Goal: Task Accomplishment & Management: Complete application form

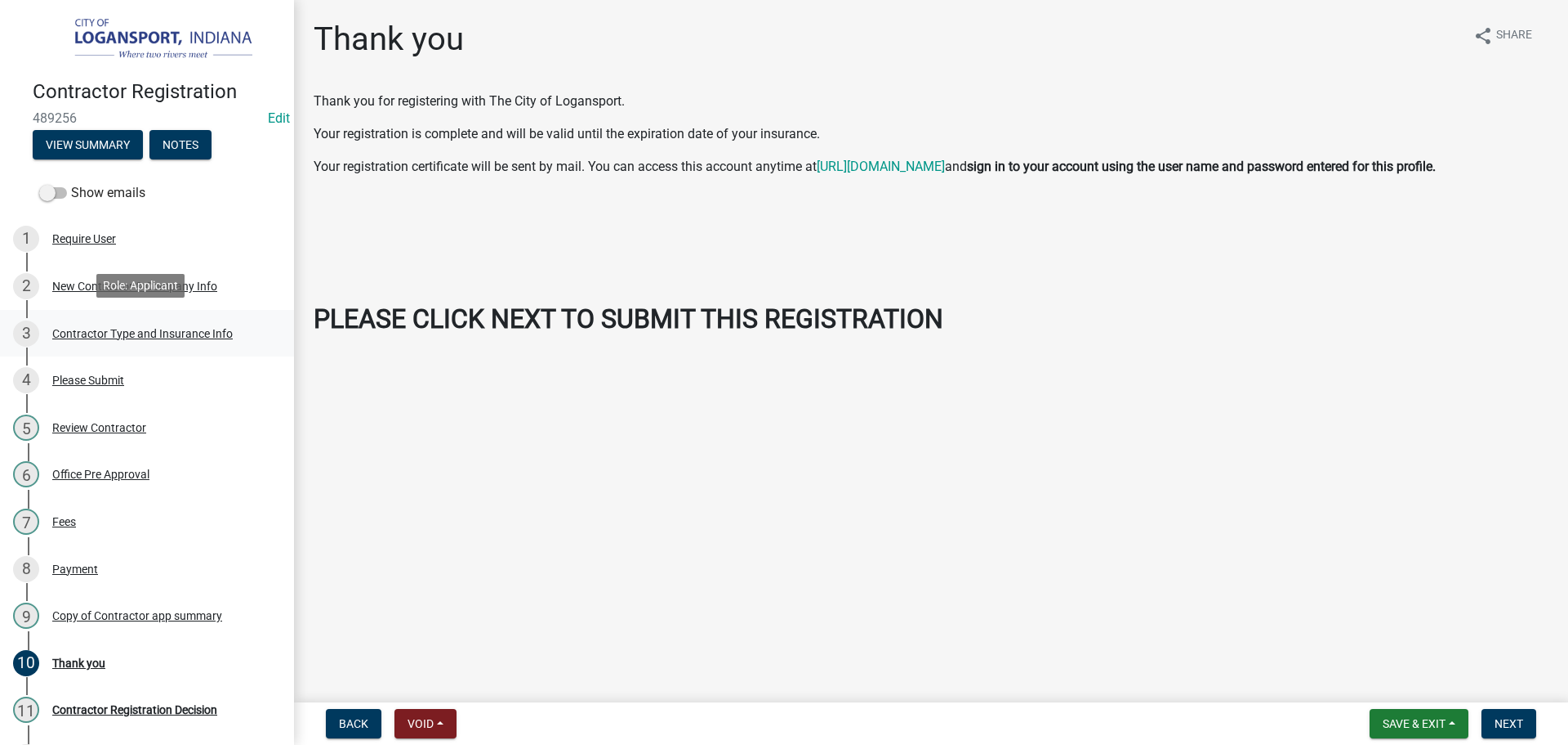
click at [99, 333] on div "Contractor Type and Insurance Info" at bounding box center [142, 334] width 181 height 12
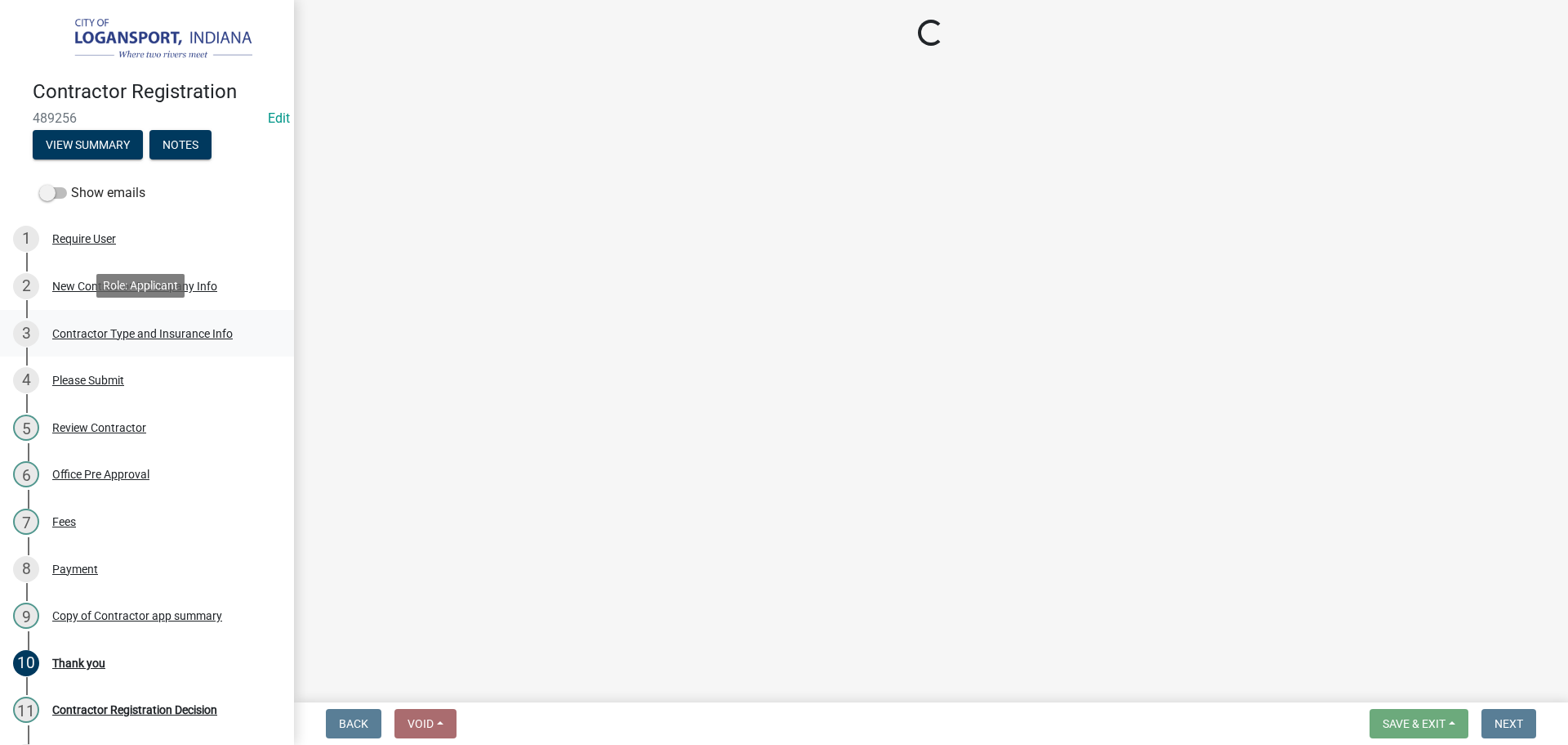
select select "59ca3136-e07f-4996-a1bb-2b601bcdc5f6"
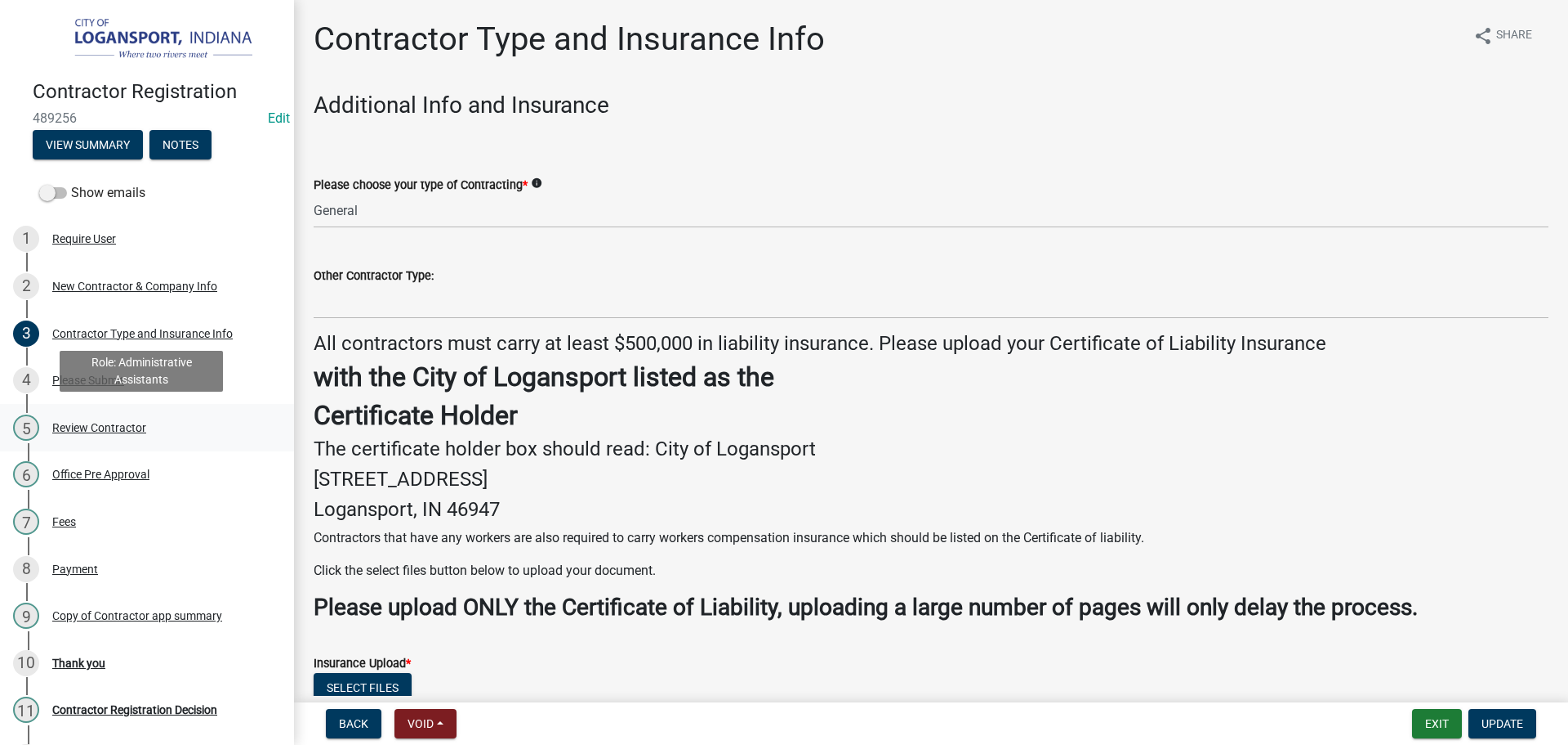
click at [87, 425] on div "Review Contractor" at bounding box center [99, 427] width 94 height 12
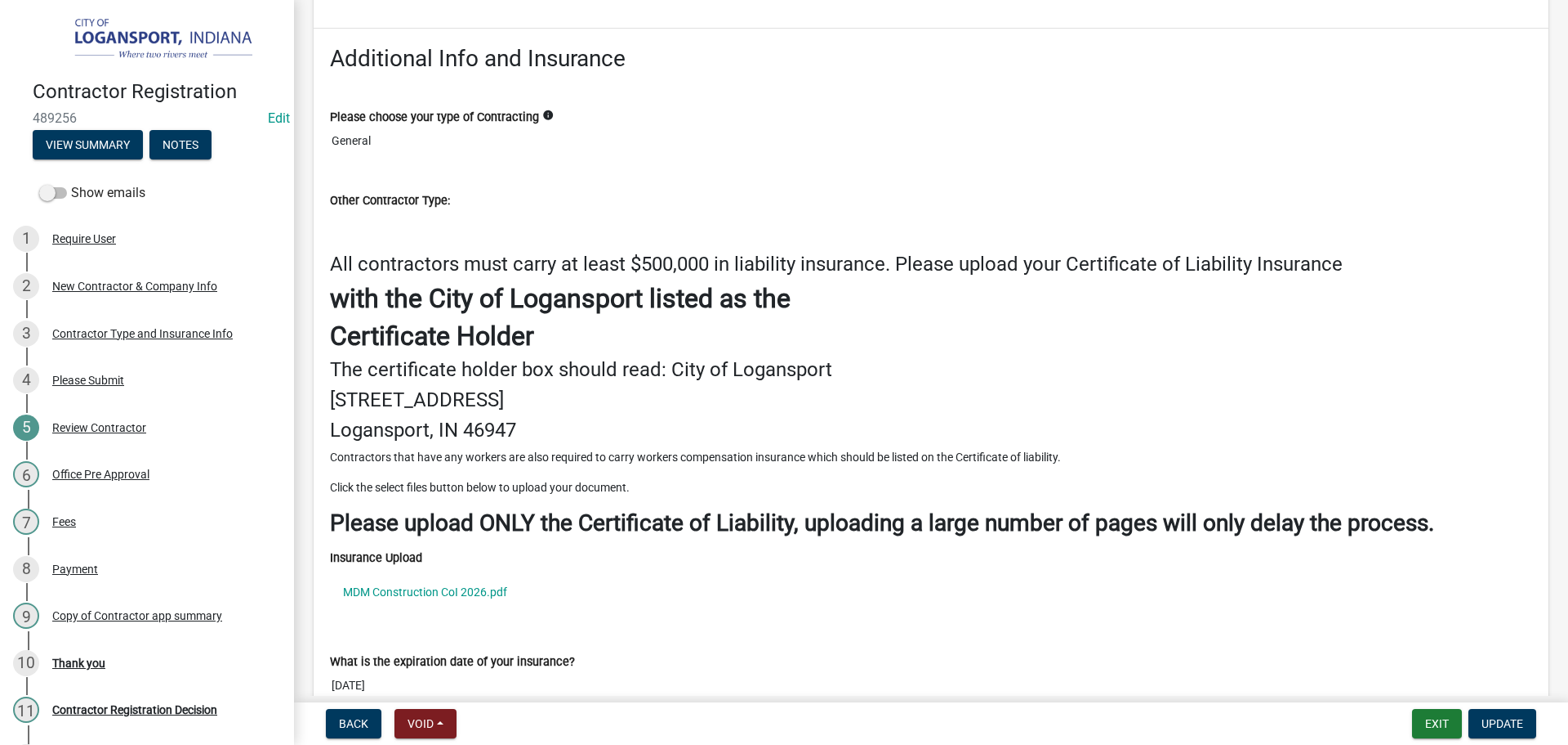
scroll to position [2207, 0]
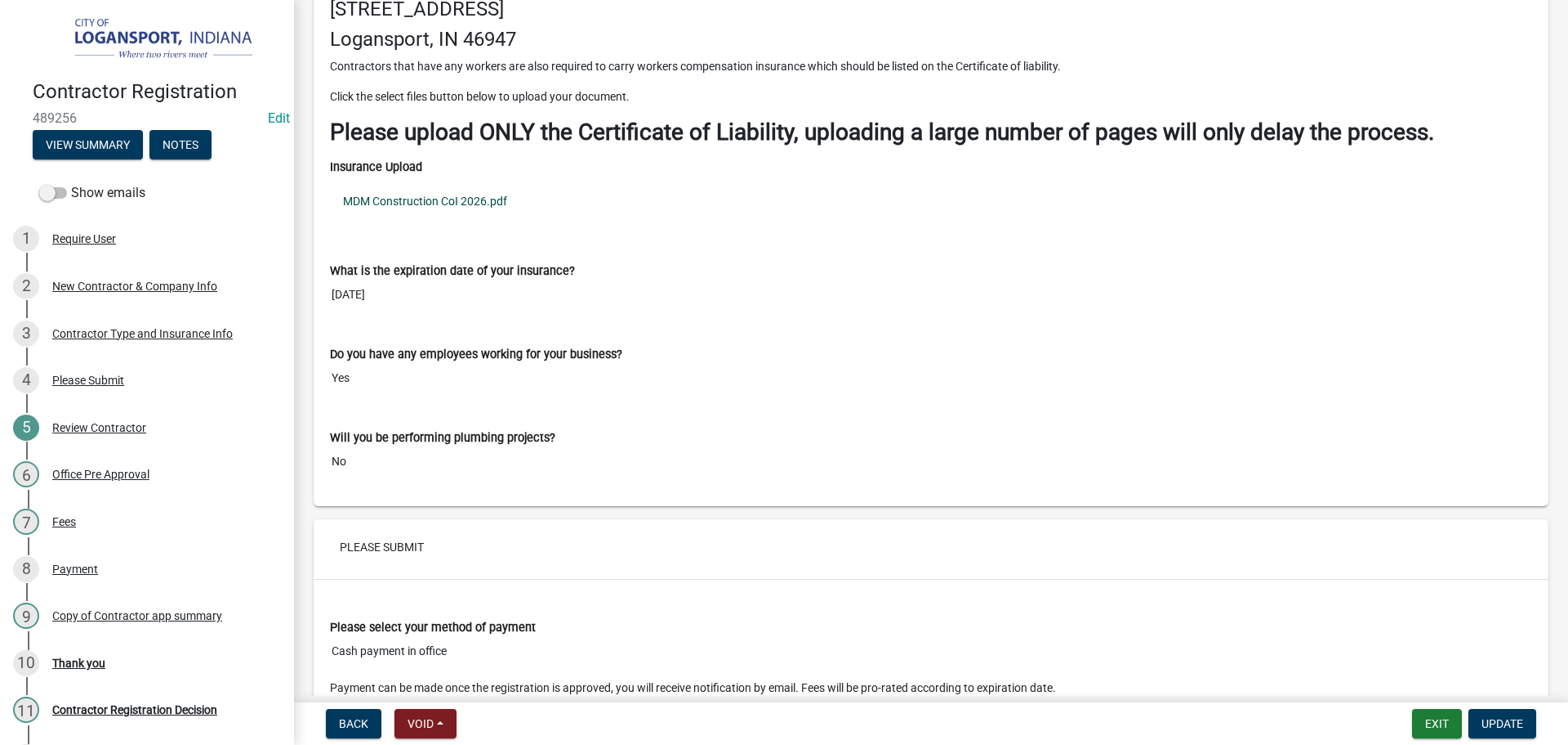
click at [387, 202] on link "MDM Construction CoI 2026.pdf" at bounding box center [931, 200] width 1202 height 38
click at [87, 662] on div "Thank you" at bounding box center [78, 663] width 53 height 12
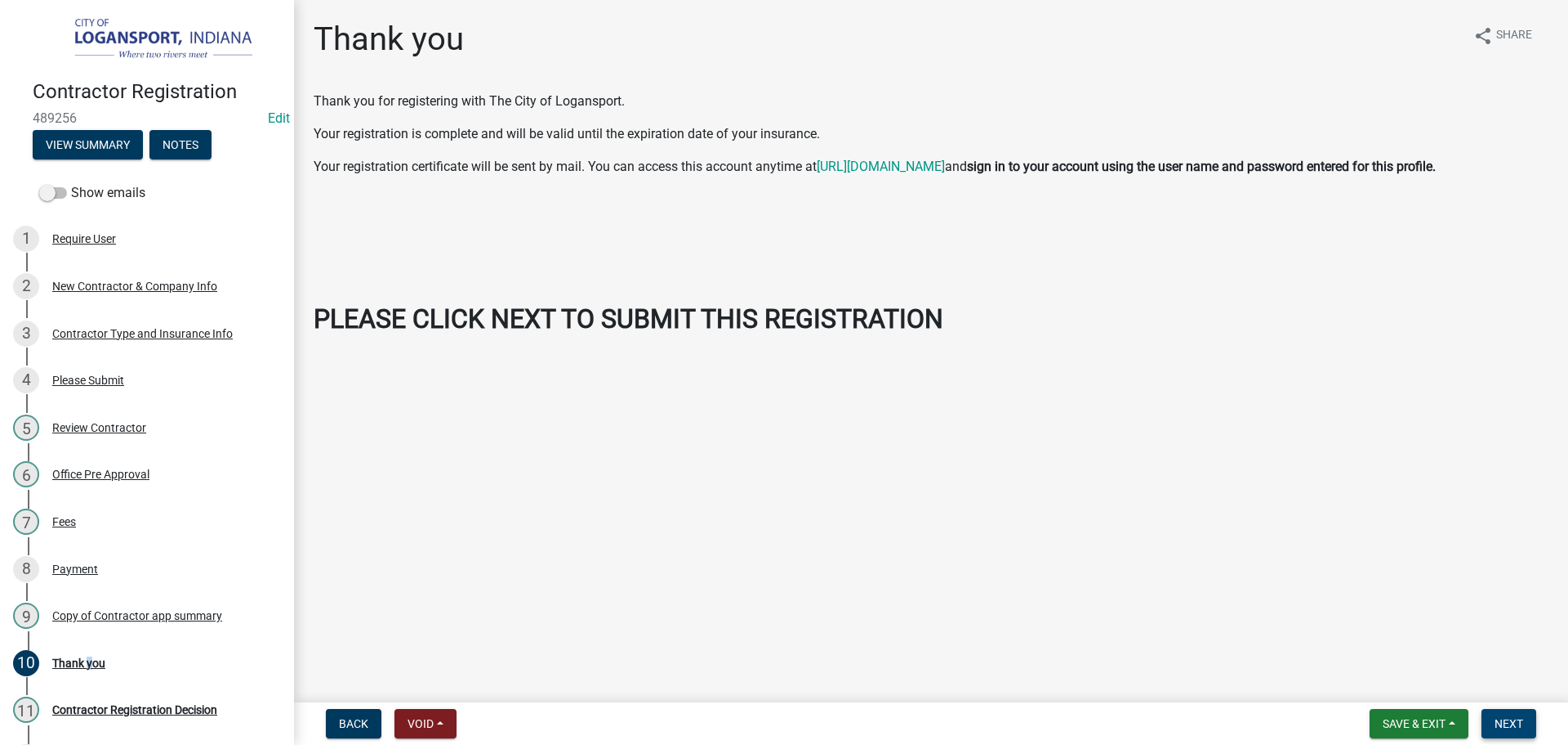
click at [1497, 713] on button "Next" at bounding box center [1508, 723] width 55 height 30
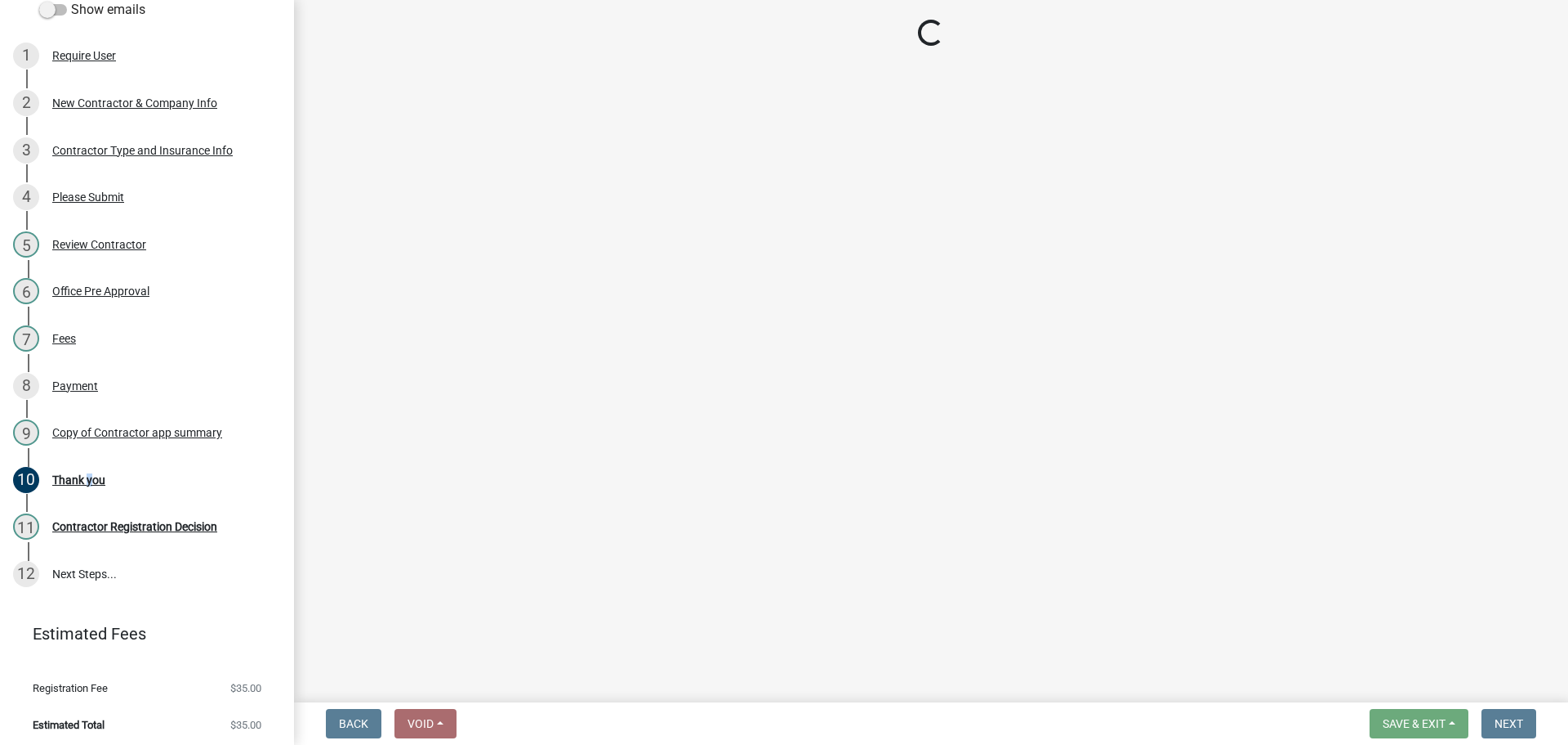
scroll to position [186, 0]
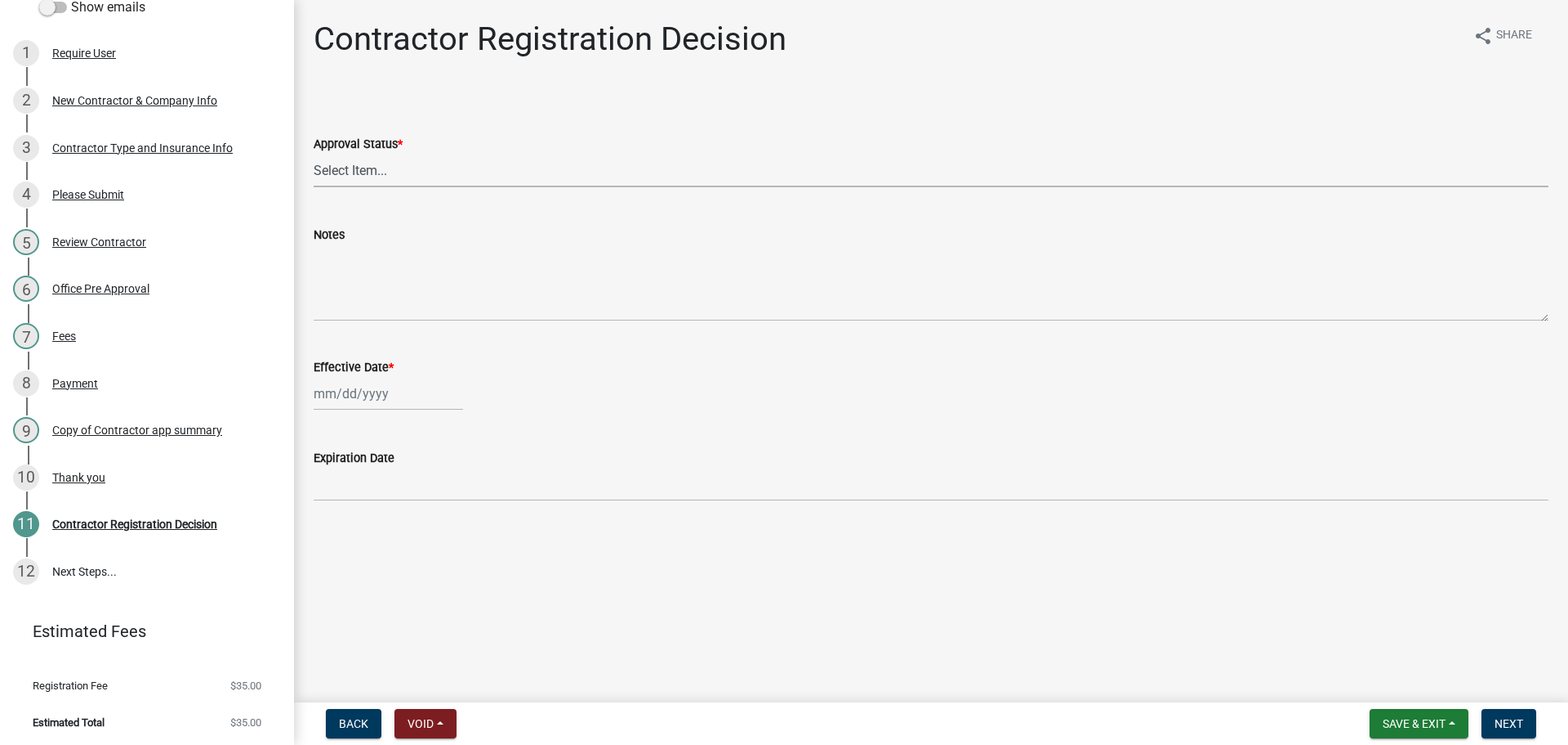
click at [387, 179] on select "Select Item... Approved Denied" at bounding box center [931, 170] width 1235 height 34
click at [314, 154] on select "Select Item... Approved Denied" at bounding box center [931, 170] width 1235 height 34
select select "4b86b809-39dd-4c68-9f3d-fdb3e7050482"
select select "10"
select select "2025"
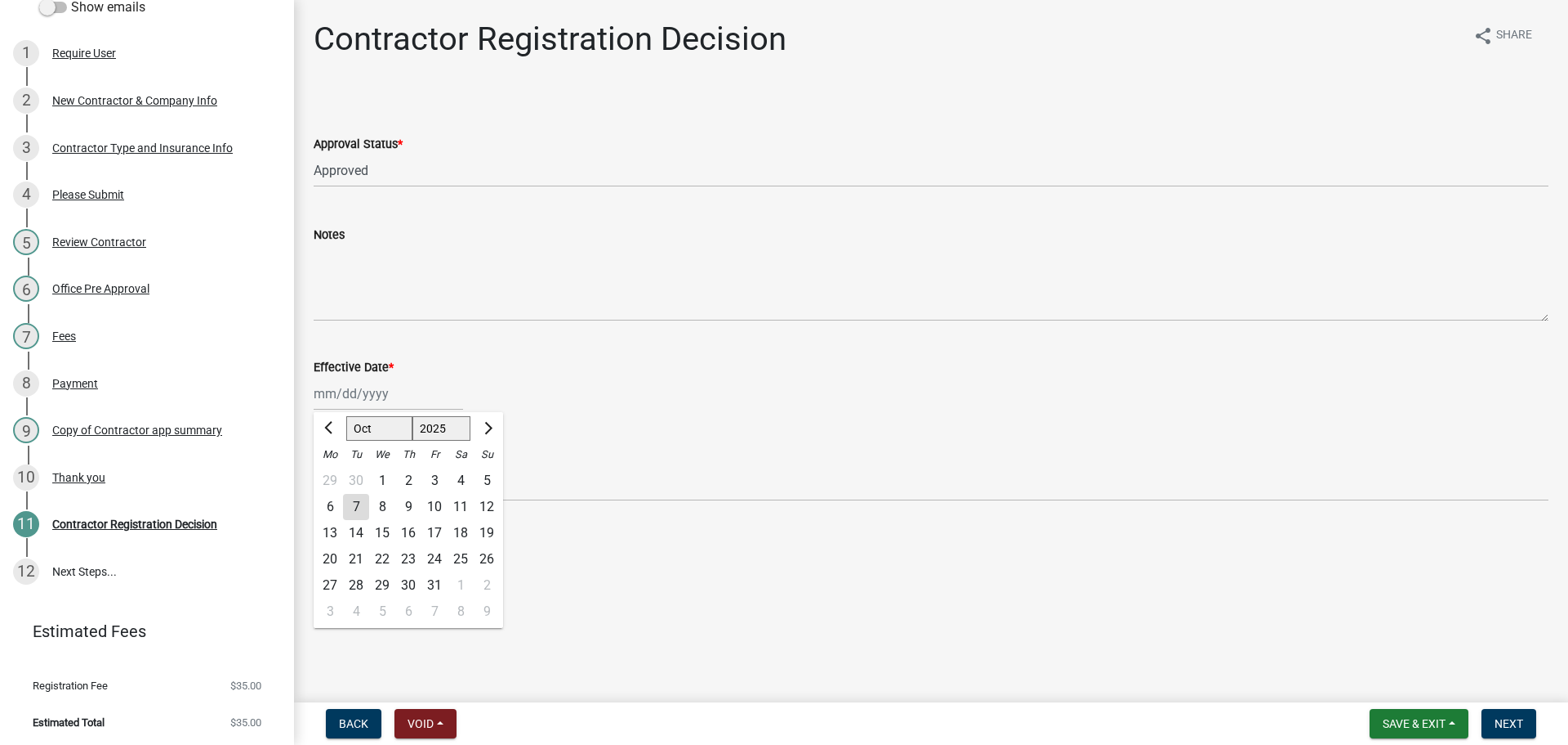
click at [398, 383] on div "[PERSON_NAME] Feb Mar Apr [PERSON_NAME][DATE] Oct Nov [DATE] 1526 1527 1528 152…" at bounding box center [388, 393] width 149 height 34
click at [361, 511] on div "7" at bounding box center [356, 506] width 26 height 26
type input "[DATE]"
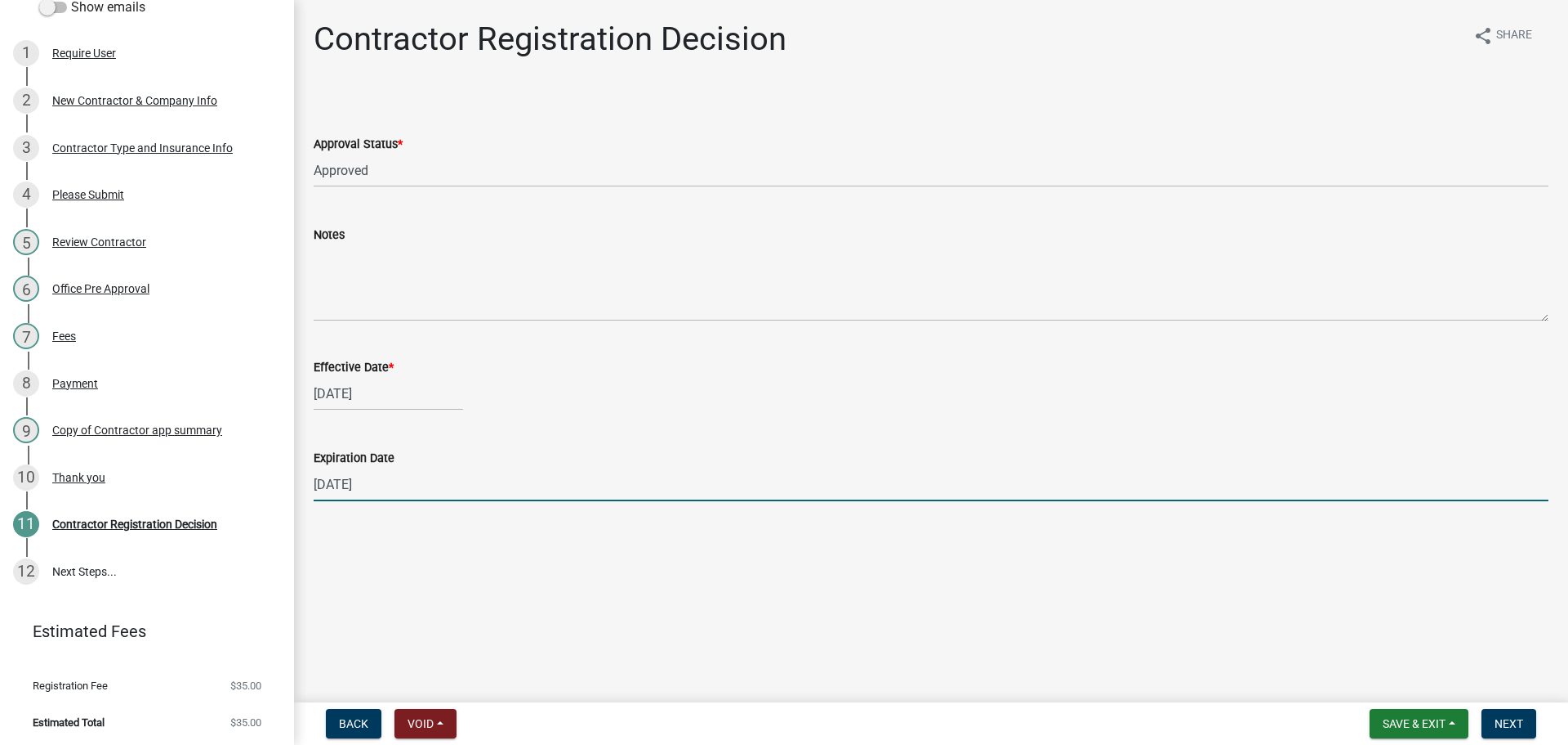
click at [380, 490] on input "[DATE]" at bounding box center [931, 484] width 1235 height 34
click at [382, 490] on input "[DATE]" at bounding box center [931, 484] width 1235 height 34
type input "[DATE]"
click at [1501, 723] on span "Next" at bounding box center [1509, 724] width 29 height 13
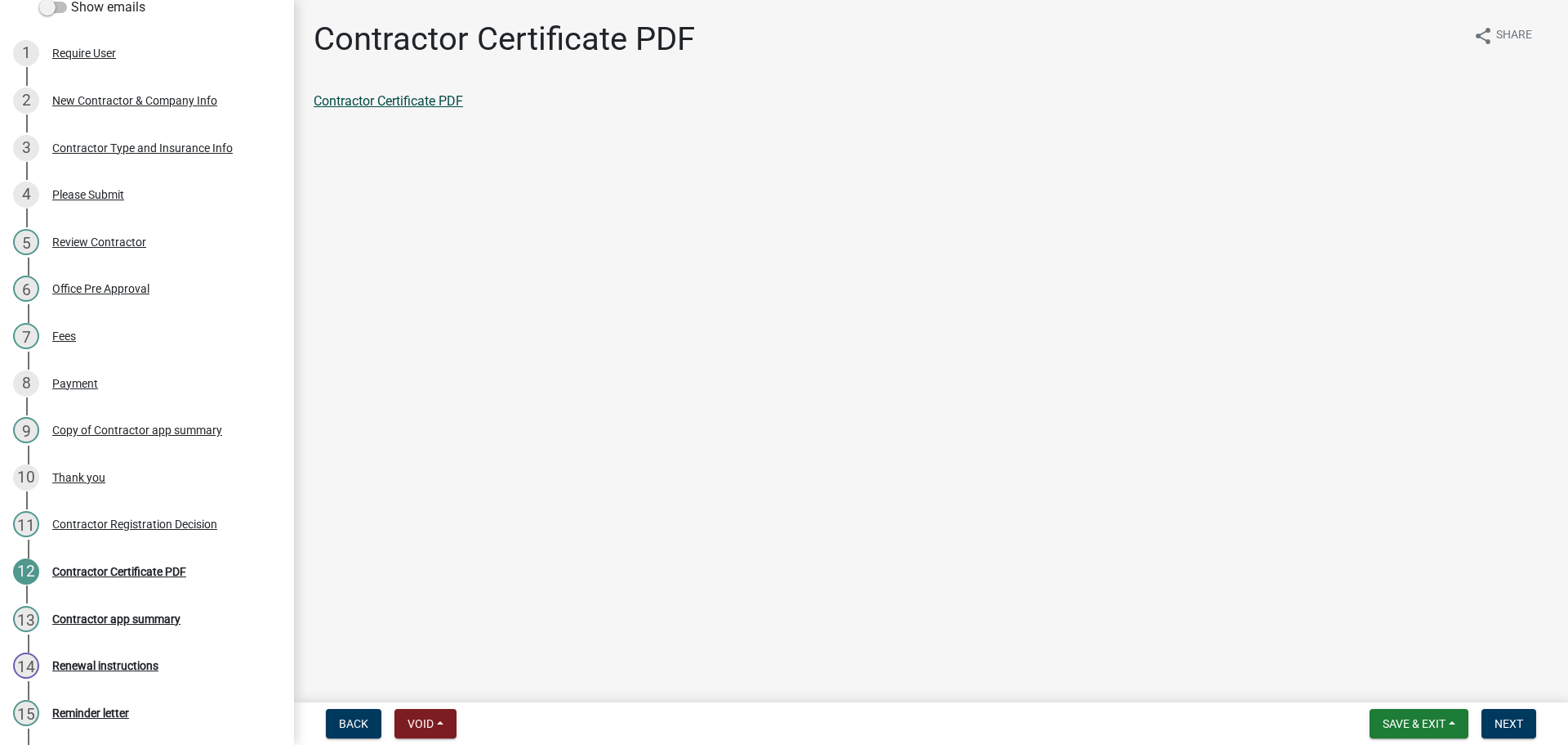
click at [430, 103] on link "Contractor Certificate PDF" at bounding box center [388, 101] width 149 height 15
click at [1508, 720] on span "Next" at bounding box center [1509, 724] width 29 height 13
click at [347, 95] on link "Contractor app summary" at bounding box center [385, 101] width 143 height 15
drag, startPoint x: 1498, startPoint y: 716, endPoint x: 1485, endPoint y: 705, distance: 17.0
click at [1500, 714] on button "Next" at bounding box center [1508, 723] width 55 height 30
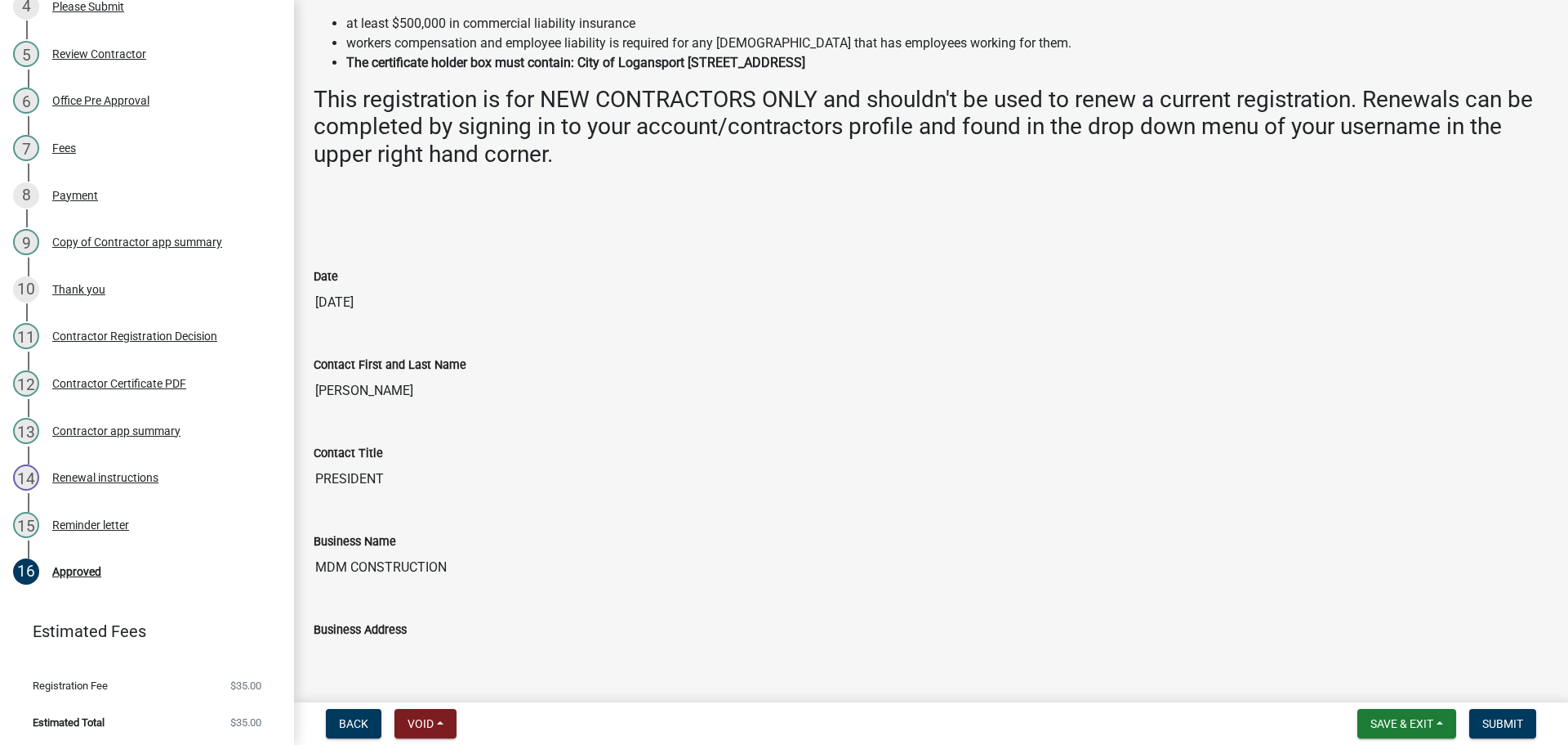
scroll to position [817, 0]
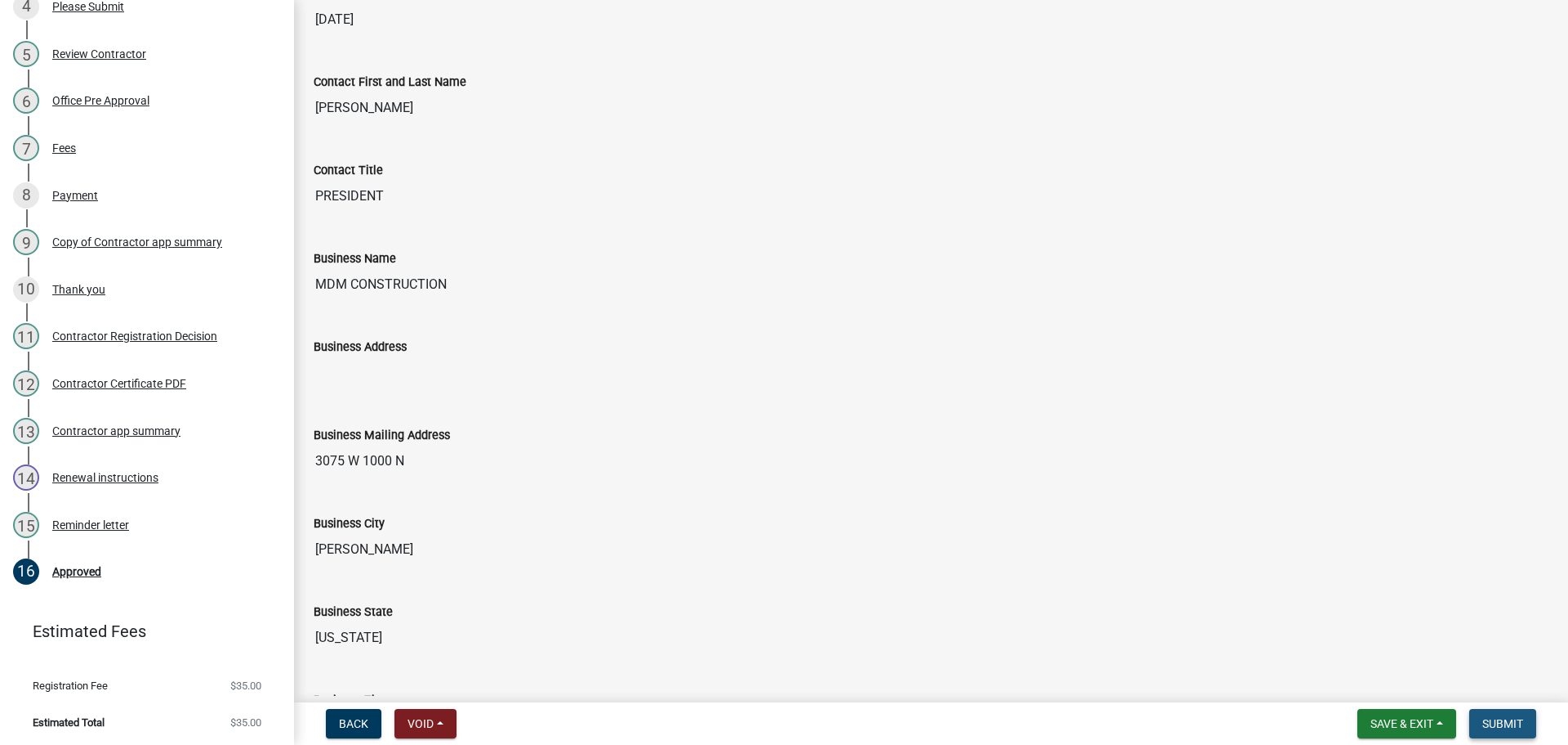
click at [1513, 717] on span "Submit" at bounding box center [1503, 724] width 40 height 13
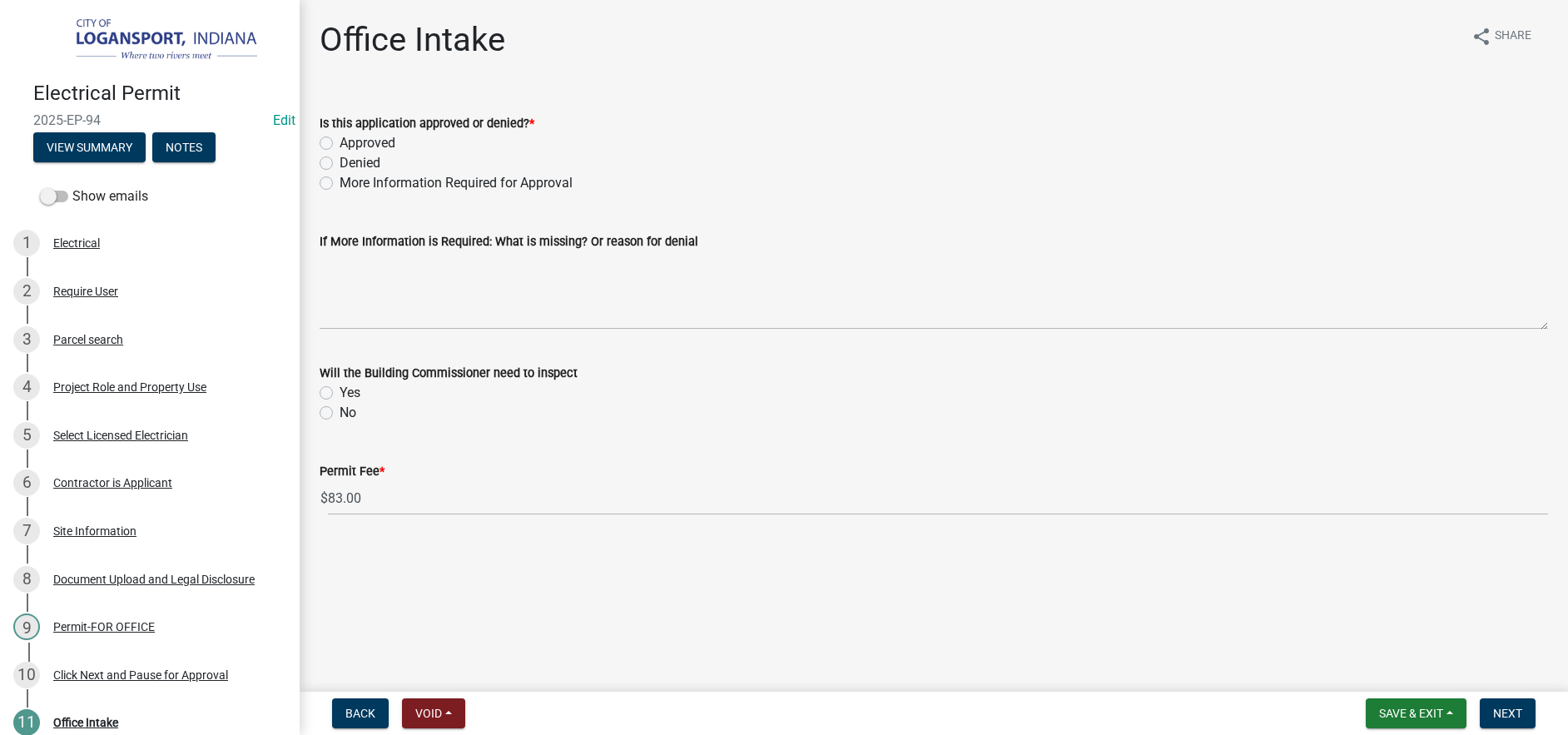
click at [339, 143] on label "Approved" at bounding box center [367, 143] width 56 height 20
click at [339, 143] on input "Approved" at bounding box center [344, 138] width 11 height 11
radio input "true"
click at [339, 389] on label "Yes" at bounding box center [349, 393] width 21 height 20
click at [339, 389] on input "Yes" at bounding box center [344, 388] width 11 height 11
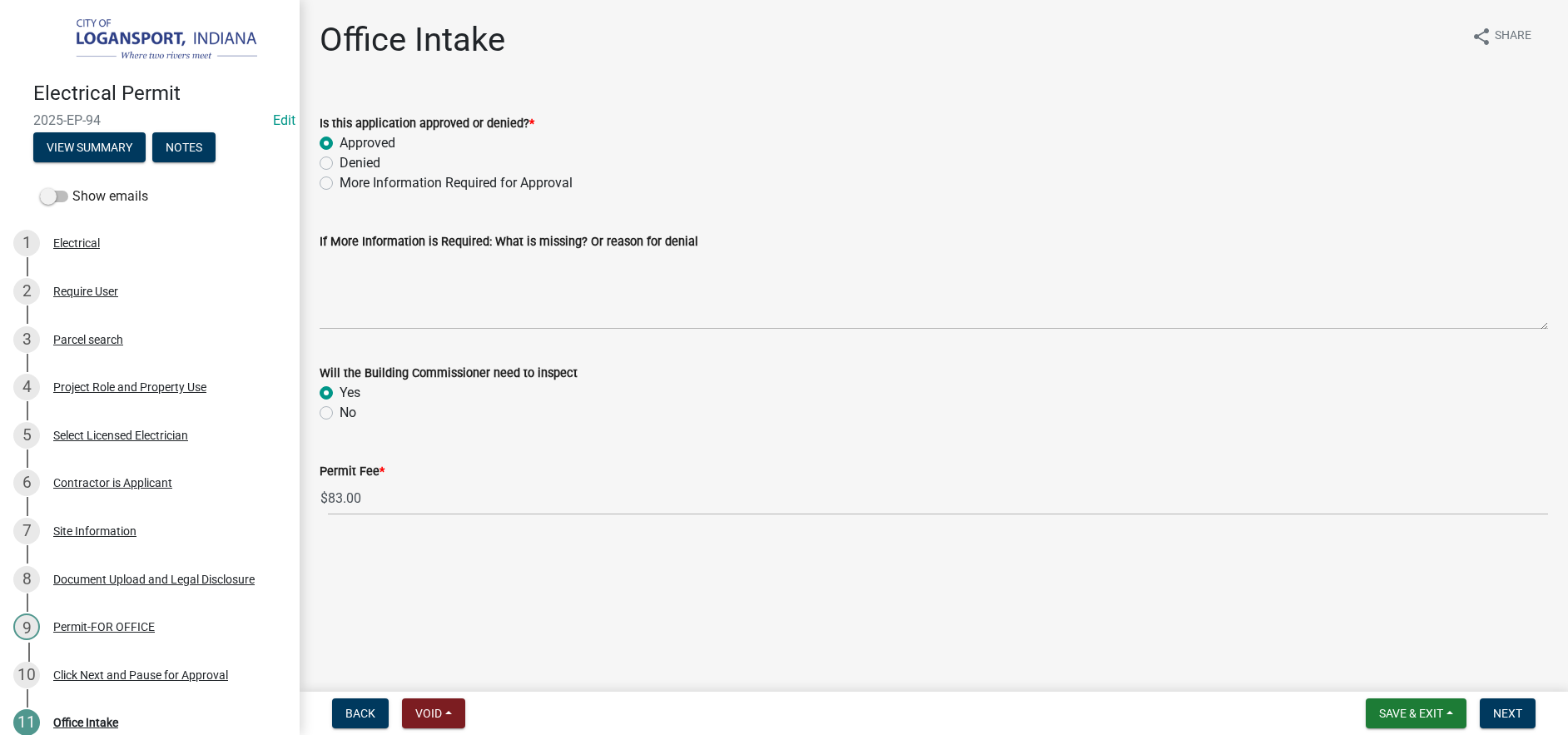
radio input "true"
click at [1509, 709] on span "Next" at bounding box center [1507, 713] width 29 height 14
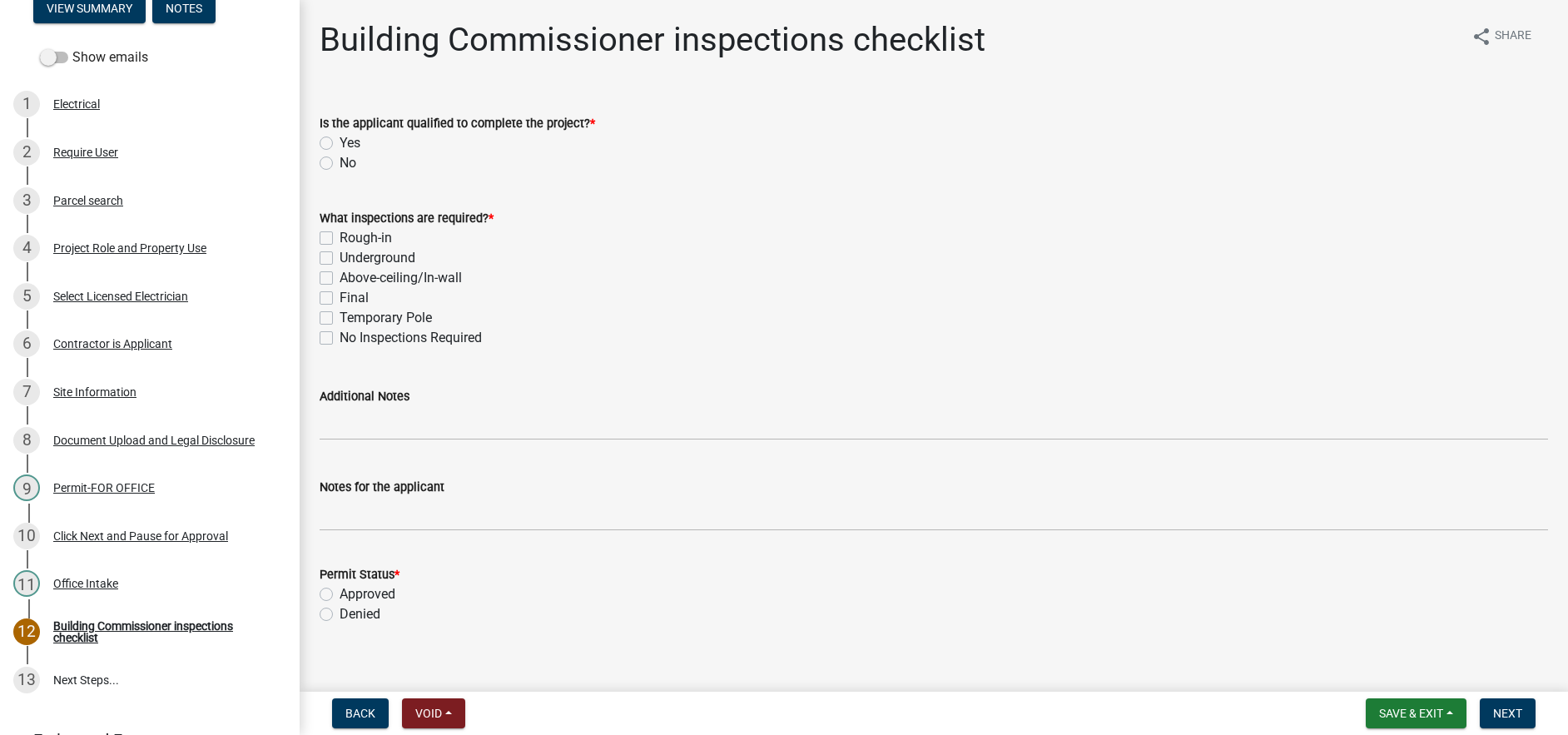
scroll to position [260, 0]
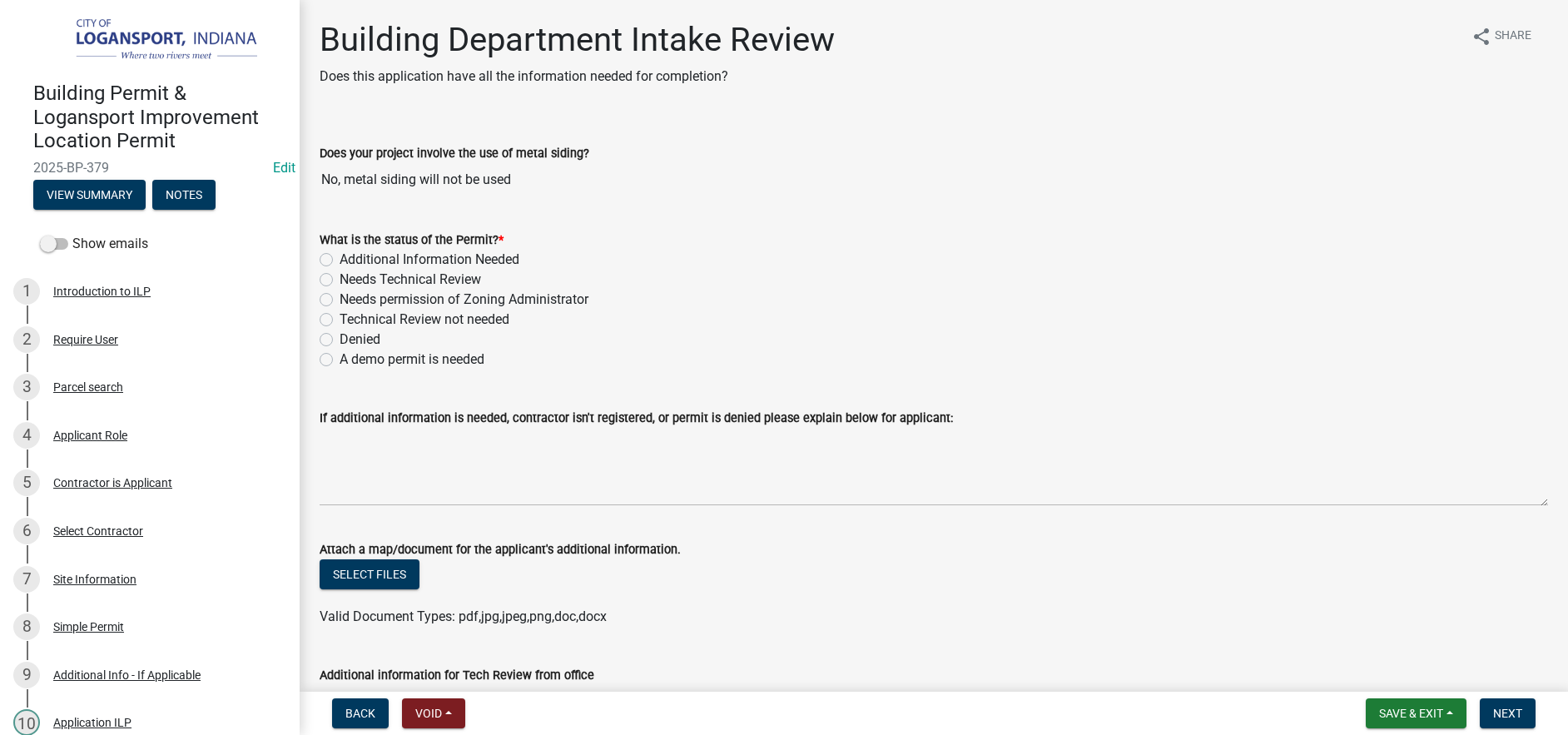
click at [339, 316] on label "Technical Review not needed" at bounding box center [423, 319] width 170 height 20
click at [339, 316] on input "Technical Review not needed" at bounding box center [344, 315] width 11 height 11
radio input "true"
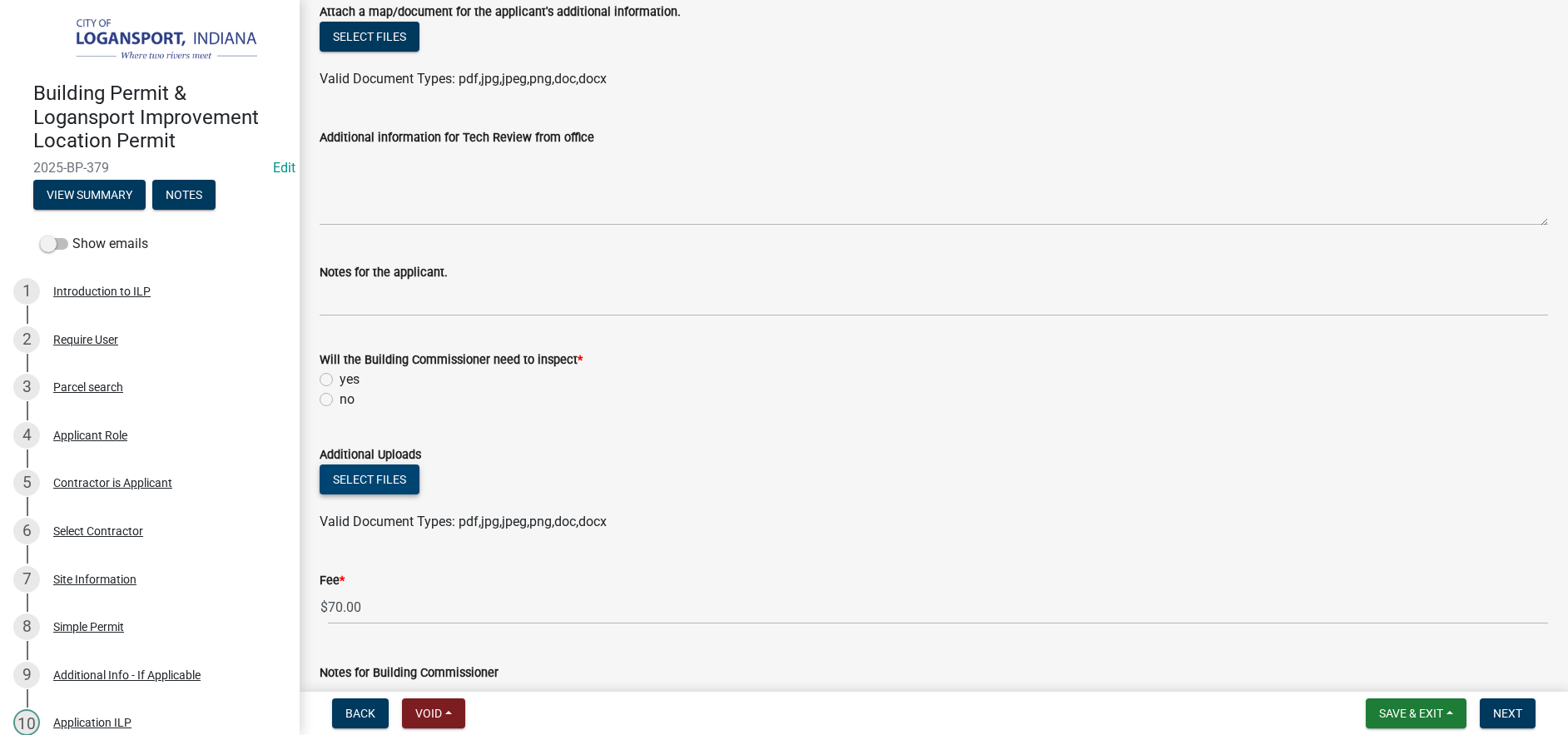
scroll to position [582, 0]
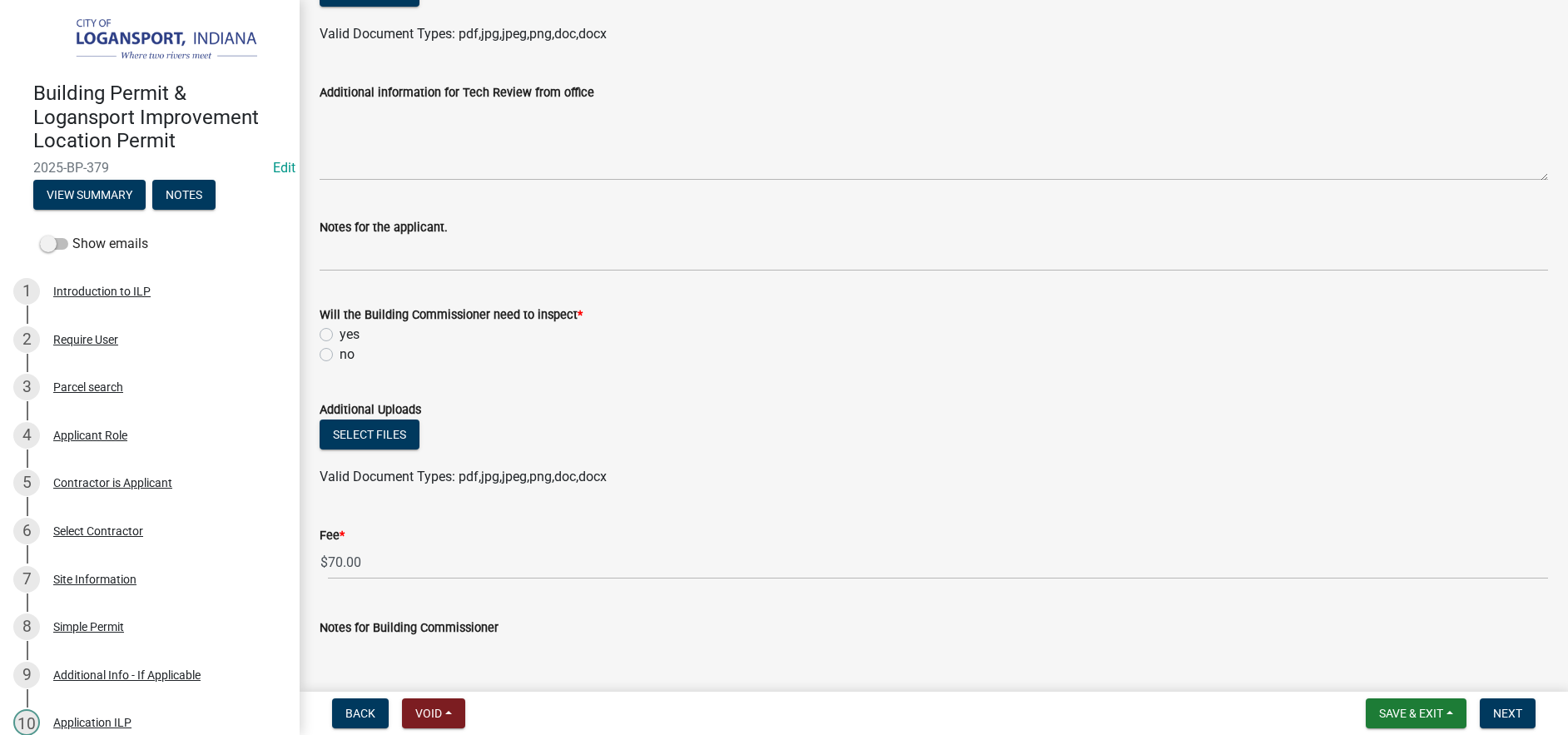
click at [339, 356] on label "no" at bounding box center [346, 355] width 15 height 20
click at [339, 356] on input "no" at bounding box center [344, 350] width 11 height 11
radio input "true"
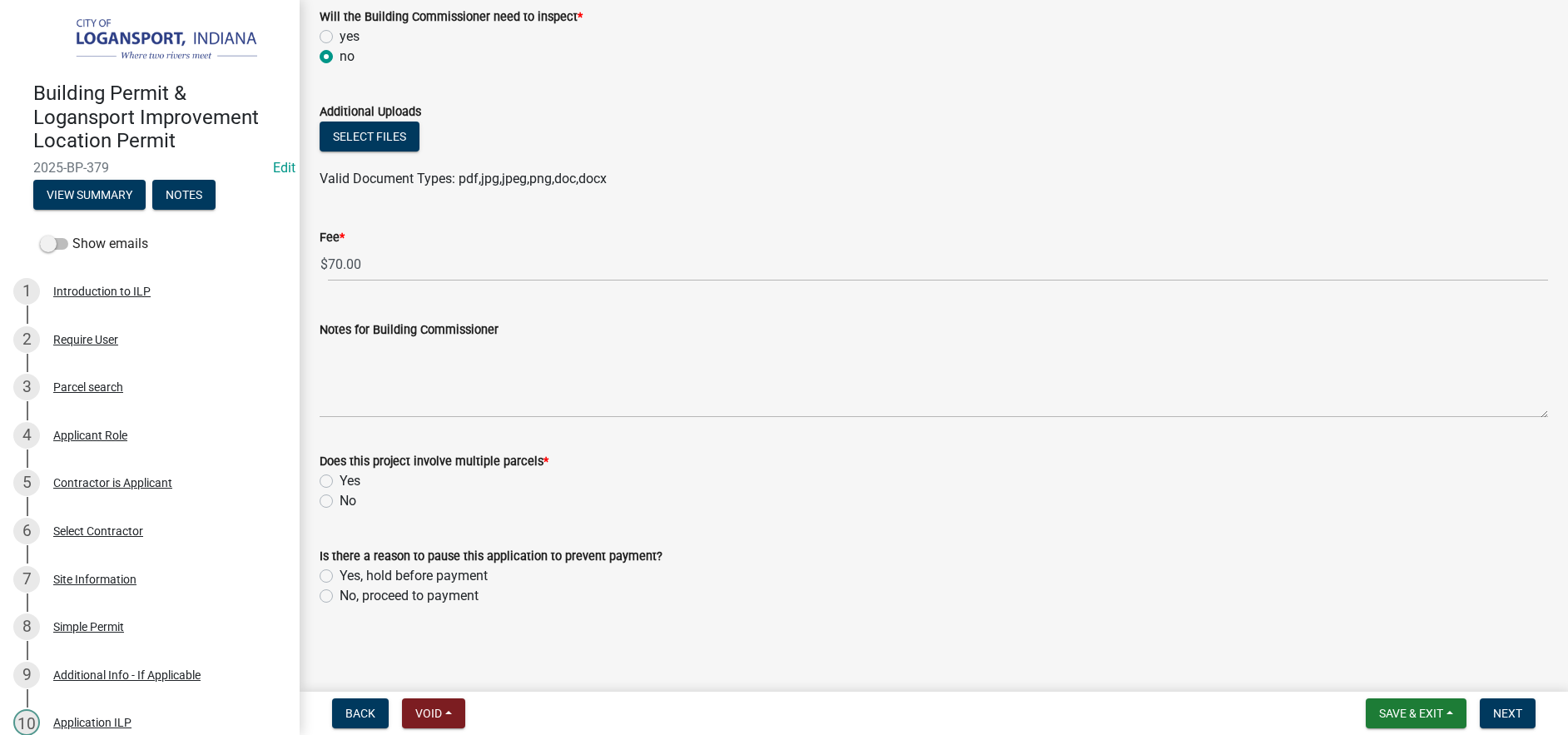
scroll to position [881, 0]
click at [339, 498] on label "No" at bounding box center [347, 500] width 17 height 20
click at [339, 498] on input "No" at bounding box center [344, 495] width 11 height 11
radio input "true"
drag, startPoint x: 334, startPoint y: 598, endPoint x: 326, endPoint y: 594, distance: 8.9
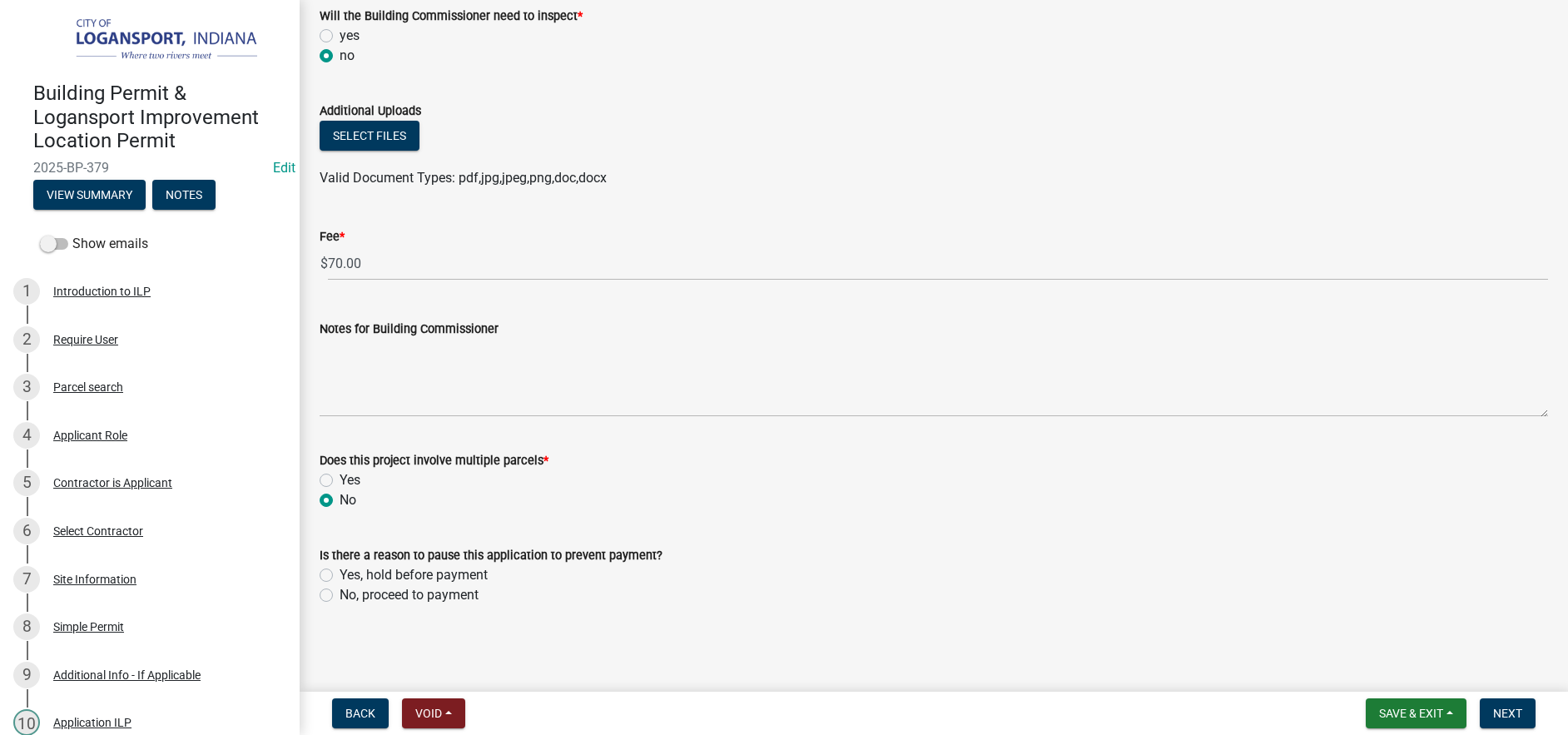
click at [334, 598] on div "No, proceed to payment" at bounding box center [933, 595] width 1228 height 20
click at [339, 593] on label "No, proceed to payment" at bounding box center [409, 595] width 139 height 20
click at [339, 593] on input "No, proceed to payment" at bounding box center [344, 590] width 11 height 11
radio input "true"
click at [1509, 718] on span "Next" at bounding box center [1507, 713] width 29 height 14
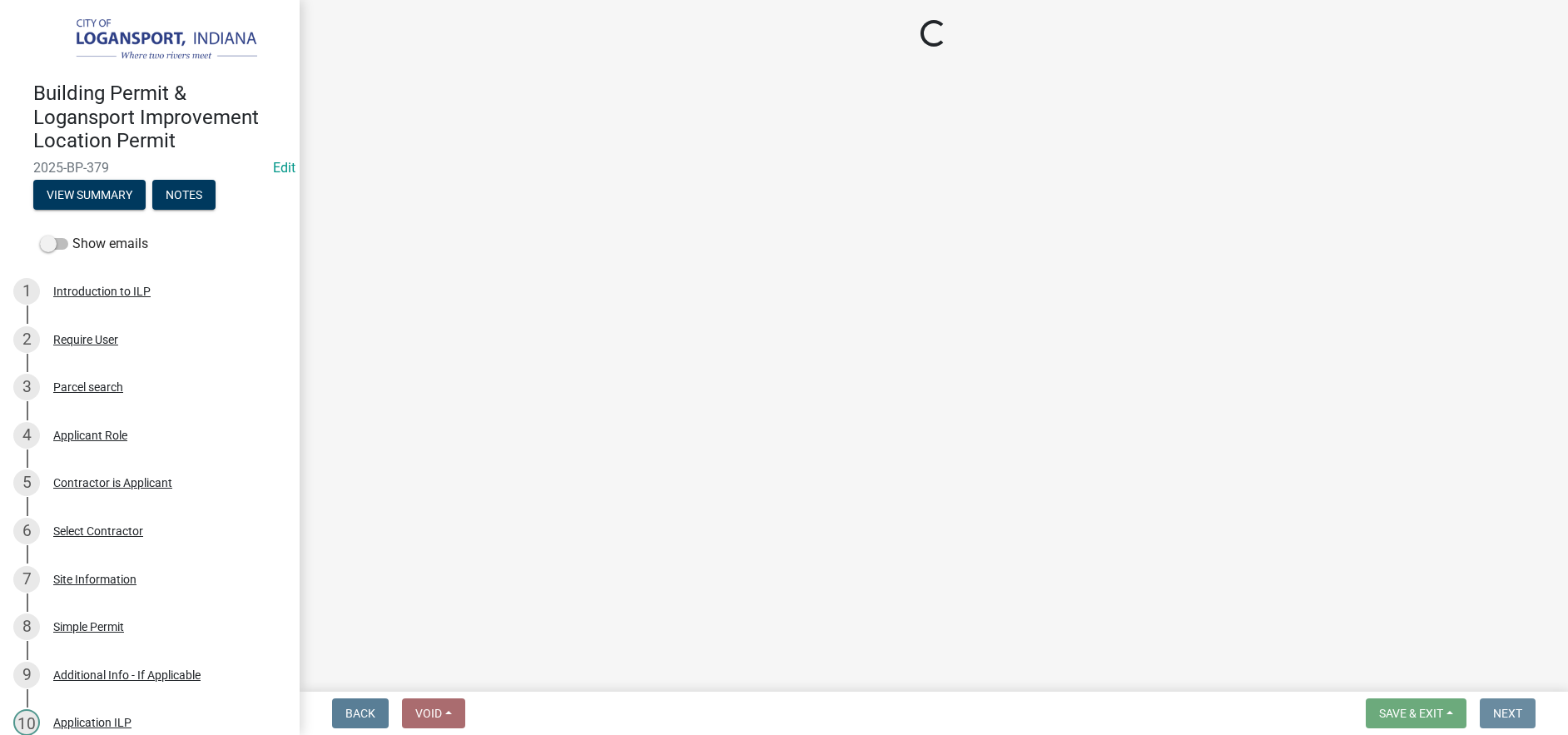
scroll to position [0, 0]
select select "3: 3"
